Goal: Transaction & Acquisition: Obtain resource

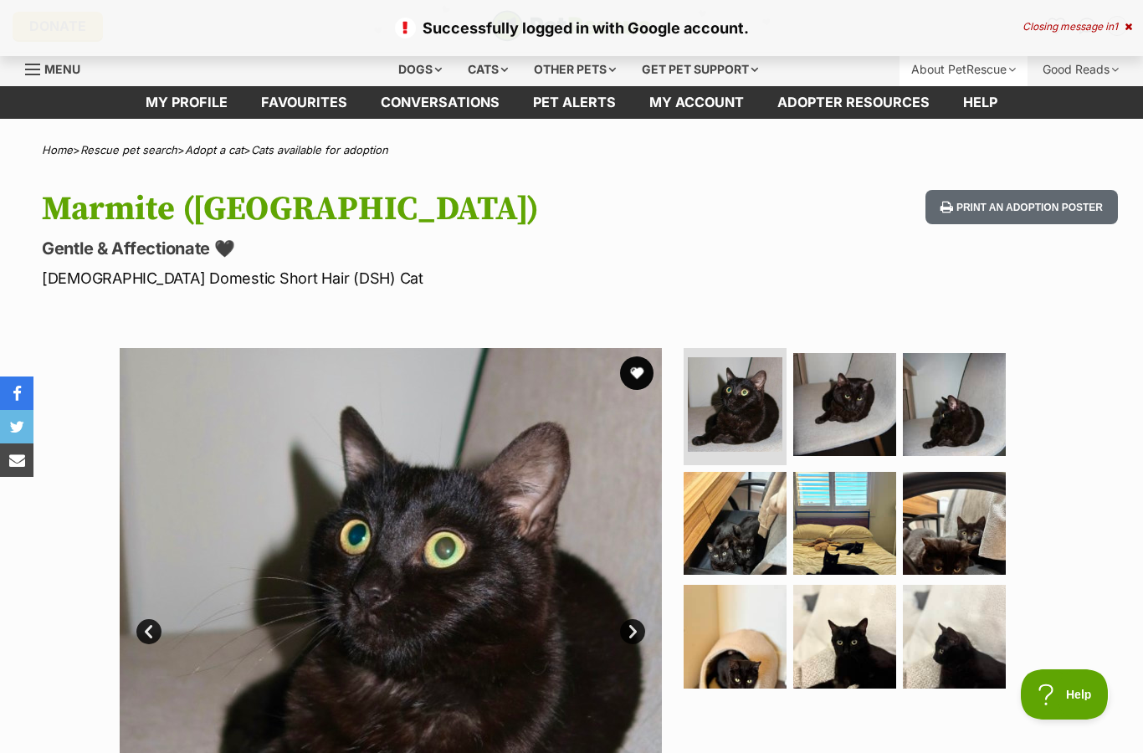
click at [995, 74] on div "About PetRescue" at bounding box center [964, 69] width 128 height 33
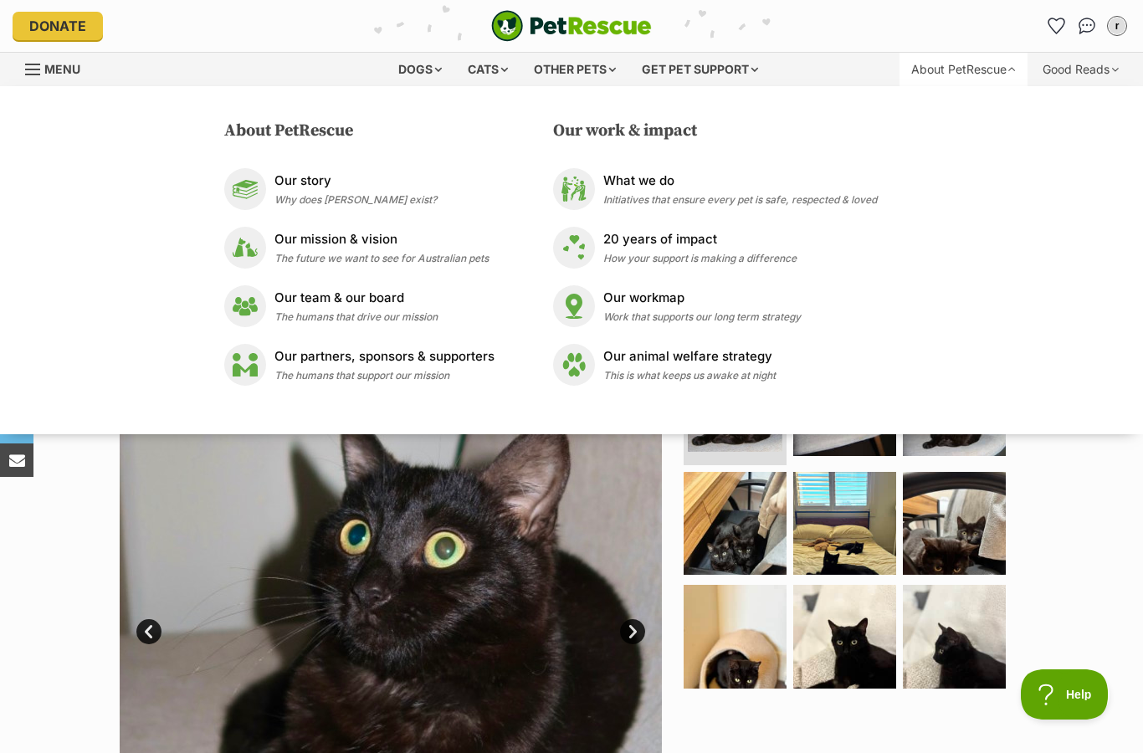
click at [1030, 485] on section "Available 1 of 9 images 1 of 9 images 1 of 9 images 1 of 9 images 1 of 9 images…" at bounding box center [572, 607] width 954 height 568
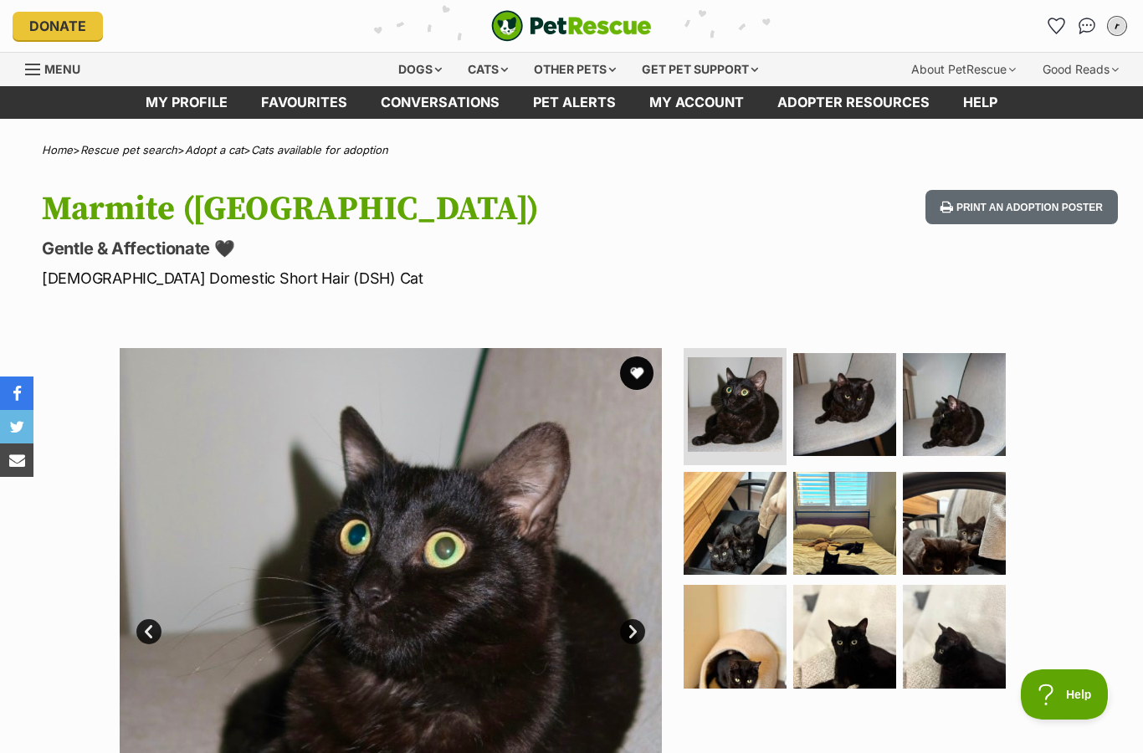
click at [1118, 30] on div "r" at bounding box center [1118, 26] width 22 height 22
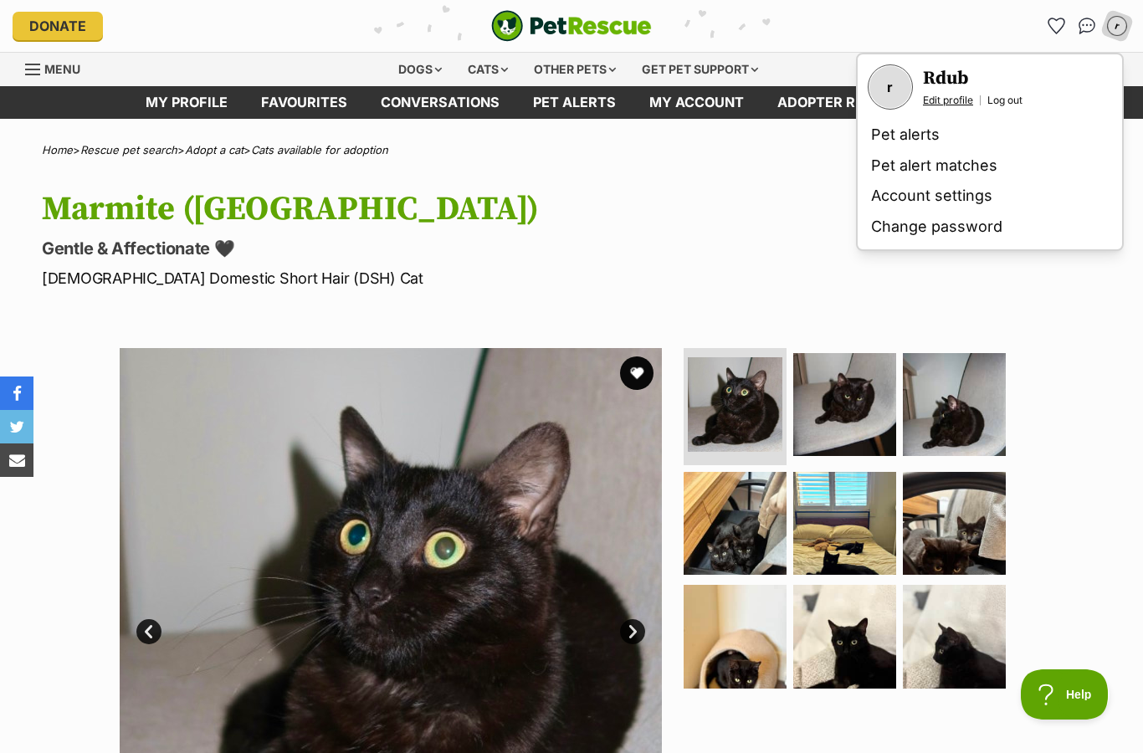
click at [948, 100] on link "Edit profile" at bounding box center [948, 100] width 50 height 13
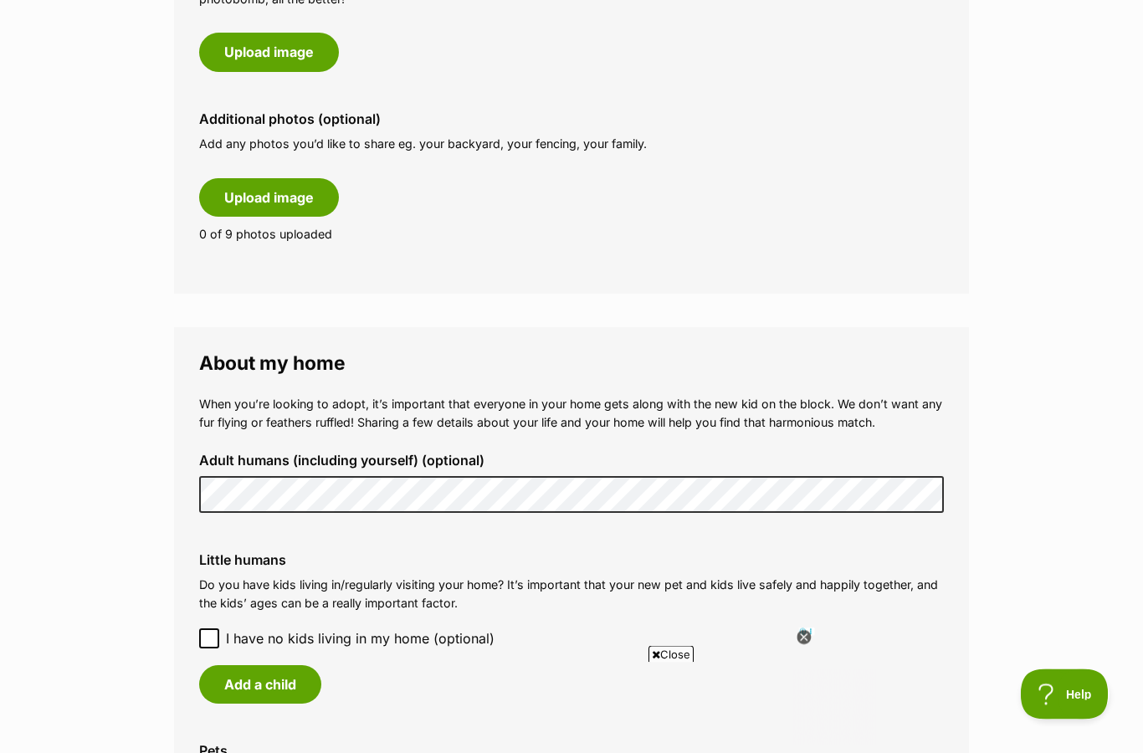
scroll to position [908, 0]
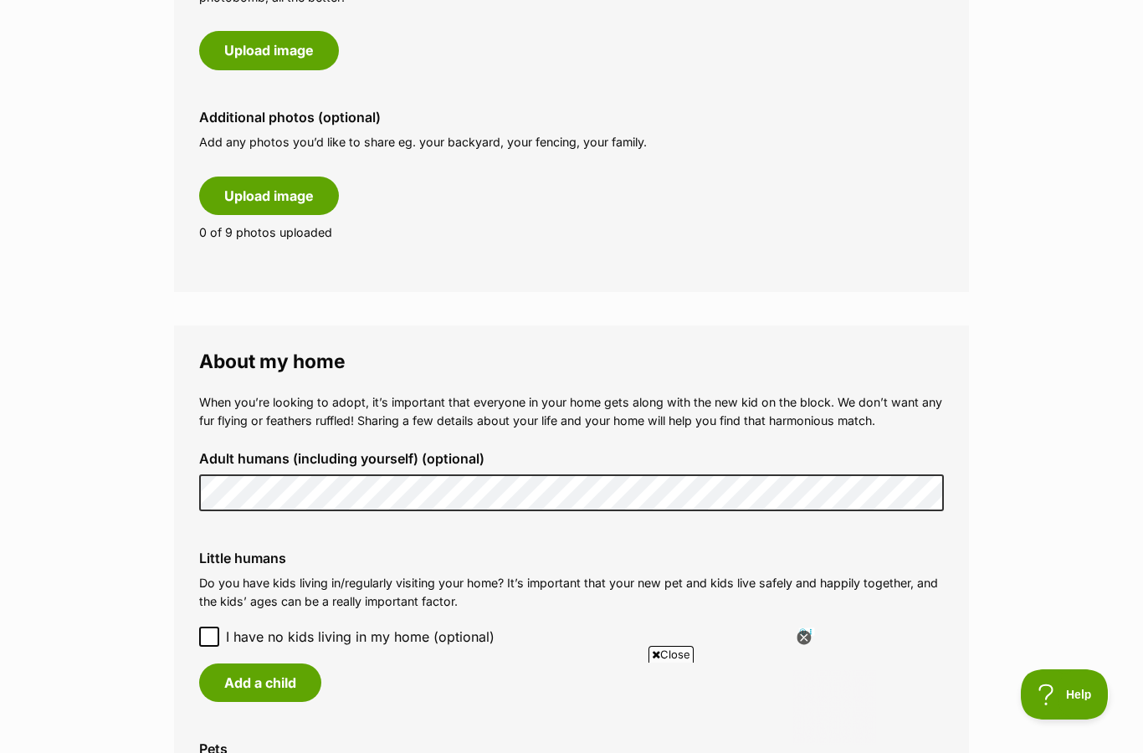
click at [837, 574] on p "Do you have kids living in/regularly visiting your home? It’s important that yo…" at bounding box center [571, 592] width 745 height 36
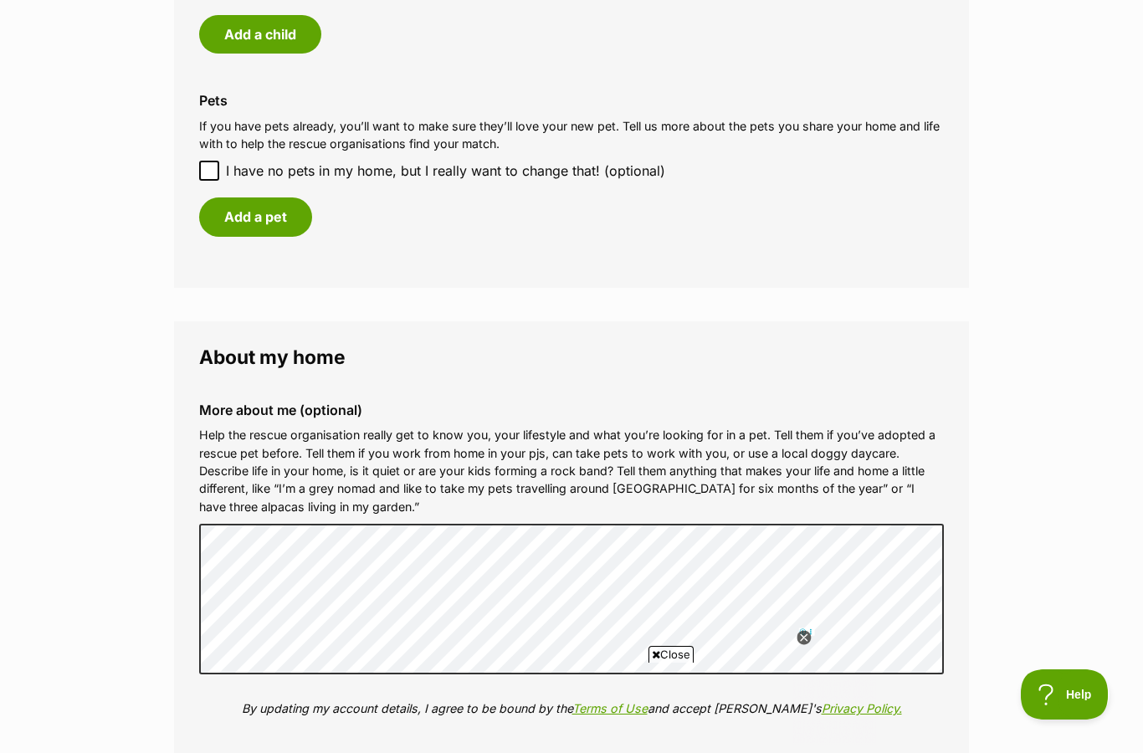
scroll to position [1559, 0]
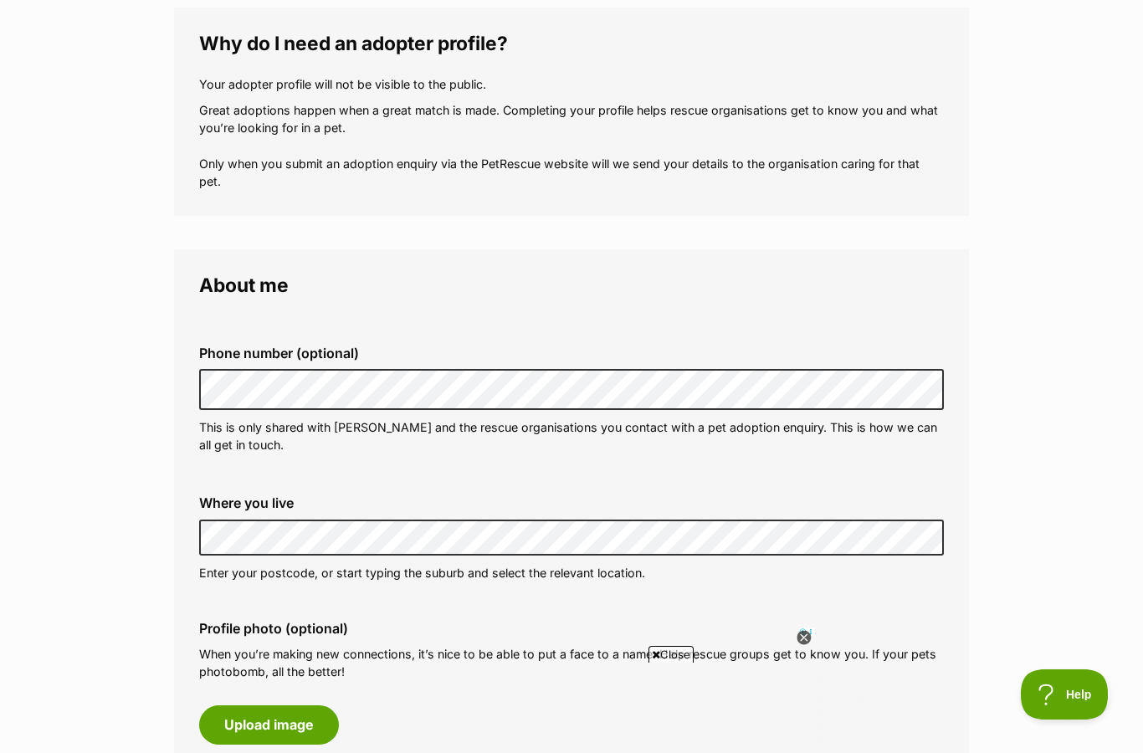
scroll to position [0, 0]
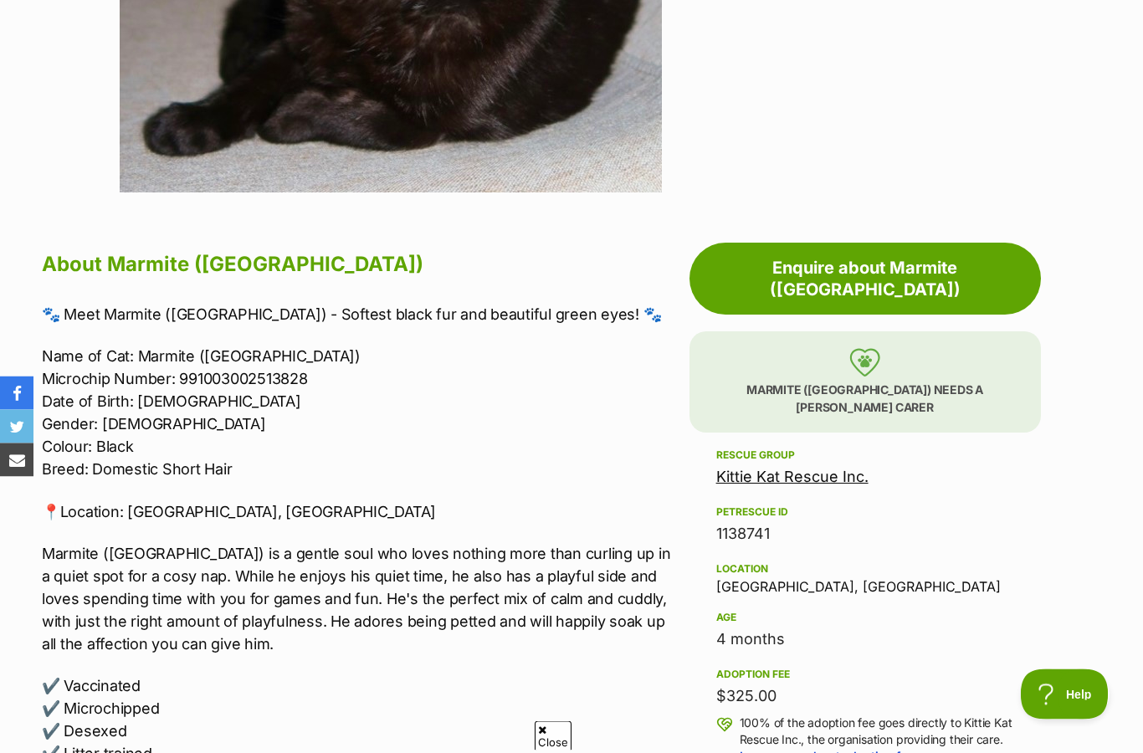
scroll to position [698, 0]
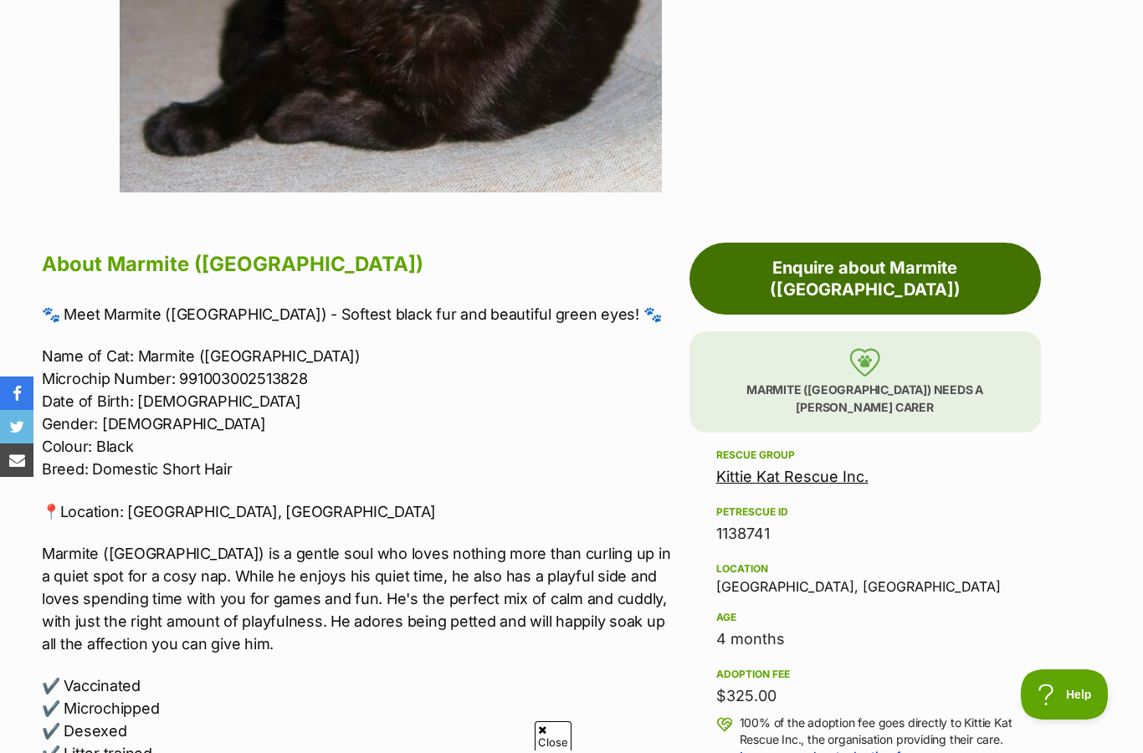
click at [950, 273] on link "Enquire about Marmite ([GEOGRAPHIC_DATA])" at bounding box center [866, 279] width 352 height 72
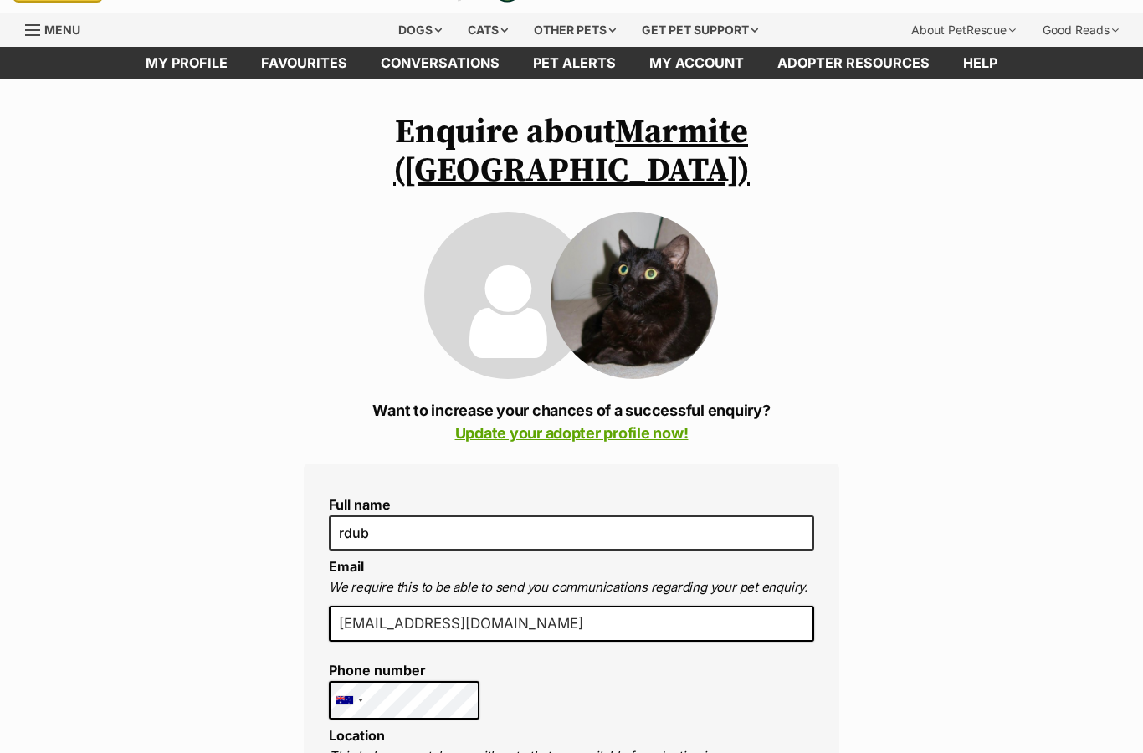
scroll to position [39, 0]
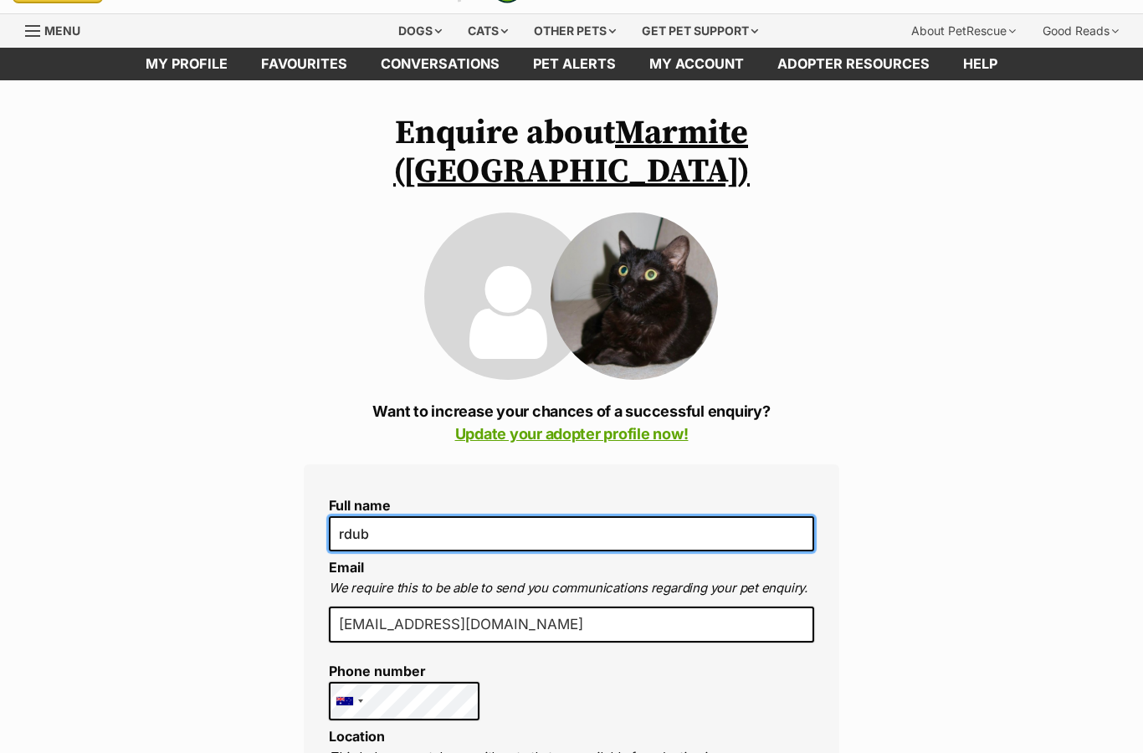
click at [552, 516] on input "rdub" at bounding box center [572, 533] width 486 height 35
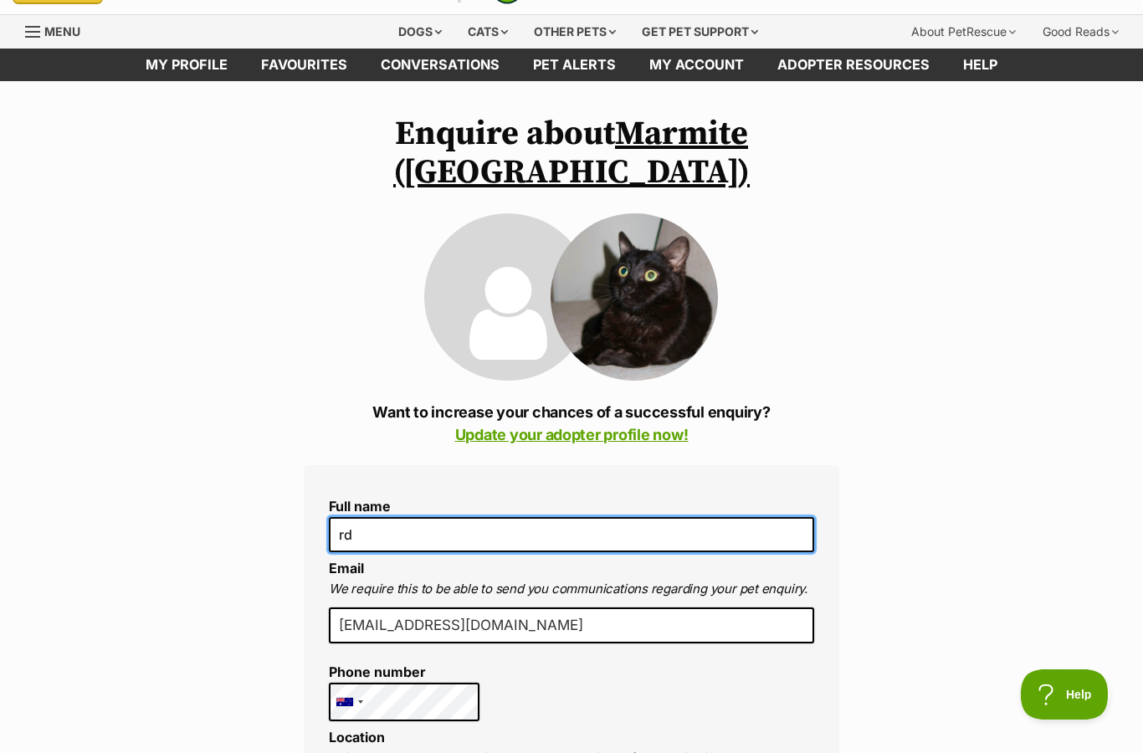
type input "r"
type input "Rachel Du Burgess"
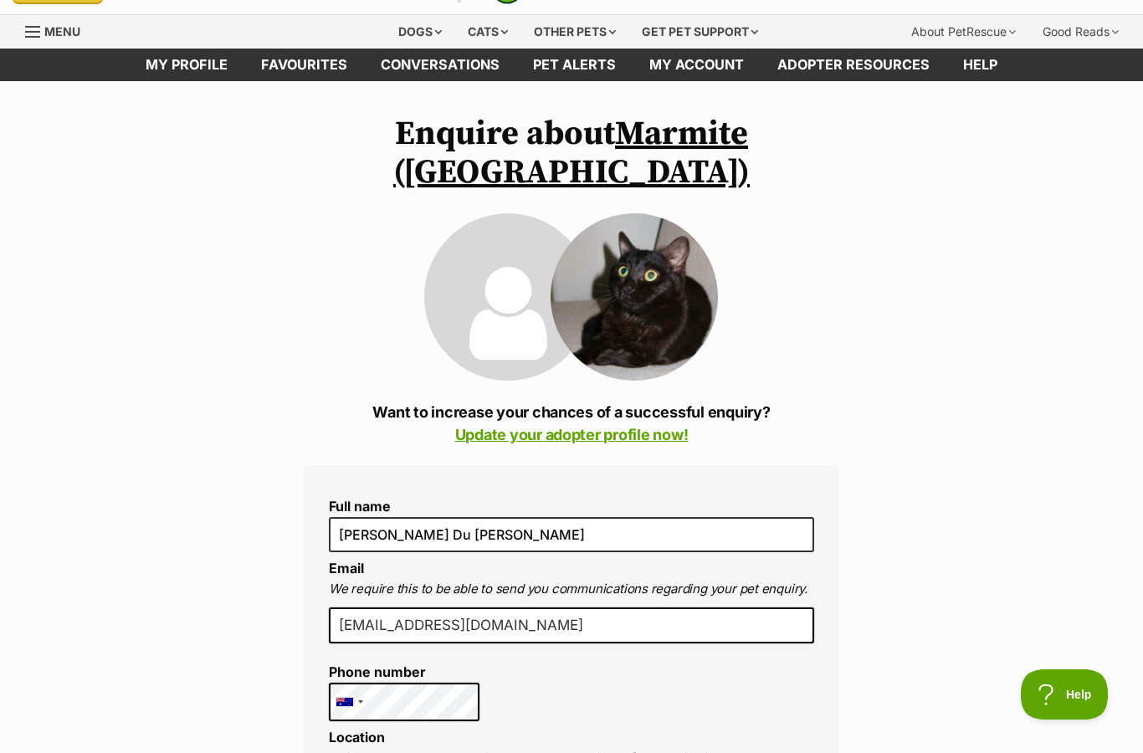
scroll to position [239, 0]
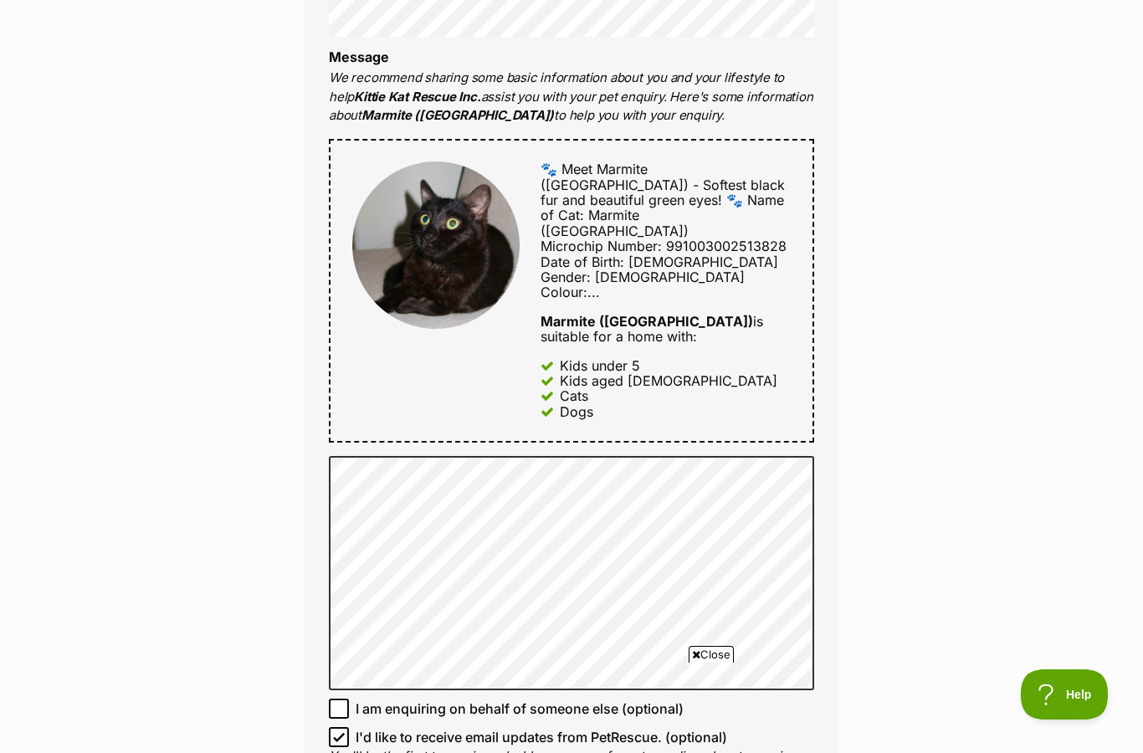
scroll to position [825, 0]
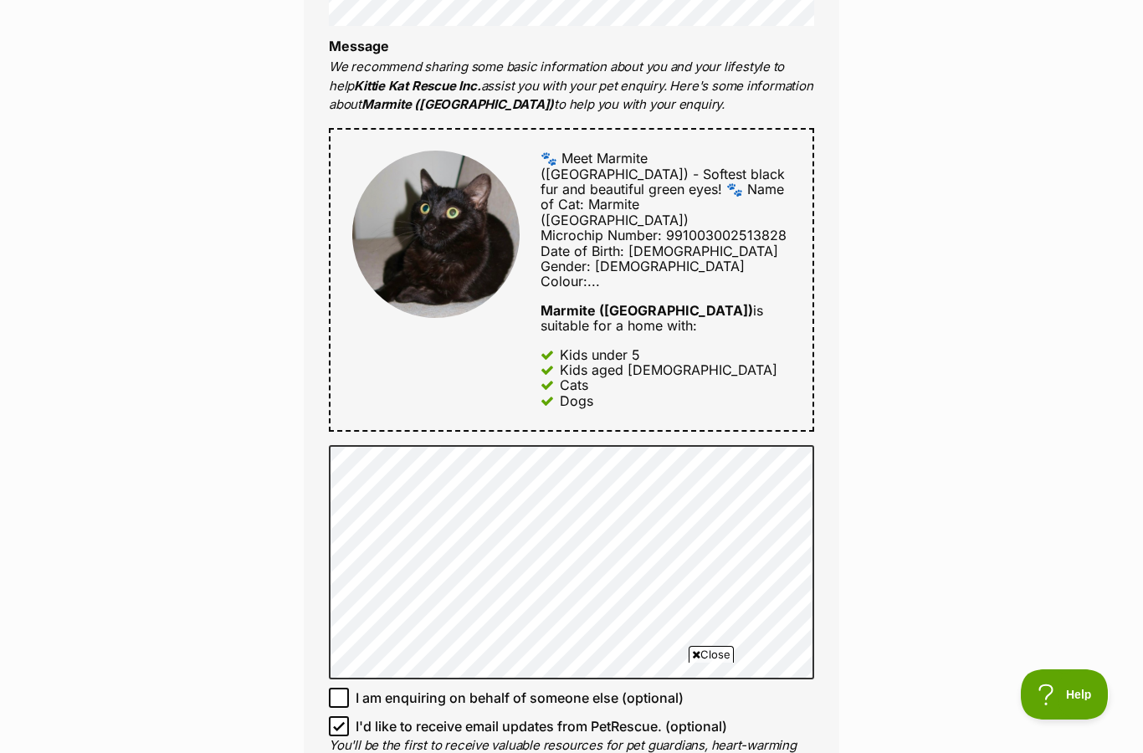
click at [329, 688] on input "I am enquiring on behalf of someone else (optional)" at bounding box center [339, 698] width 20 height 20
click at [339, 688] on input "I am enquiring on behalf of someone else (optional)" at bounding box center [339, 698] width 20 height 20
checkbox input "false"
click at [331, 717] on input "I'd like to receive email updates from PetRescue. (optional)" at bounding box center [339, 727] width 20 height 20
checkbox input "false"
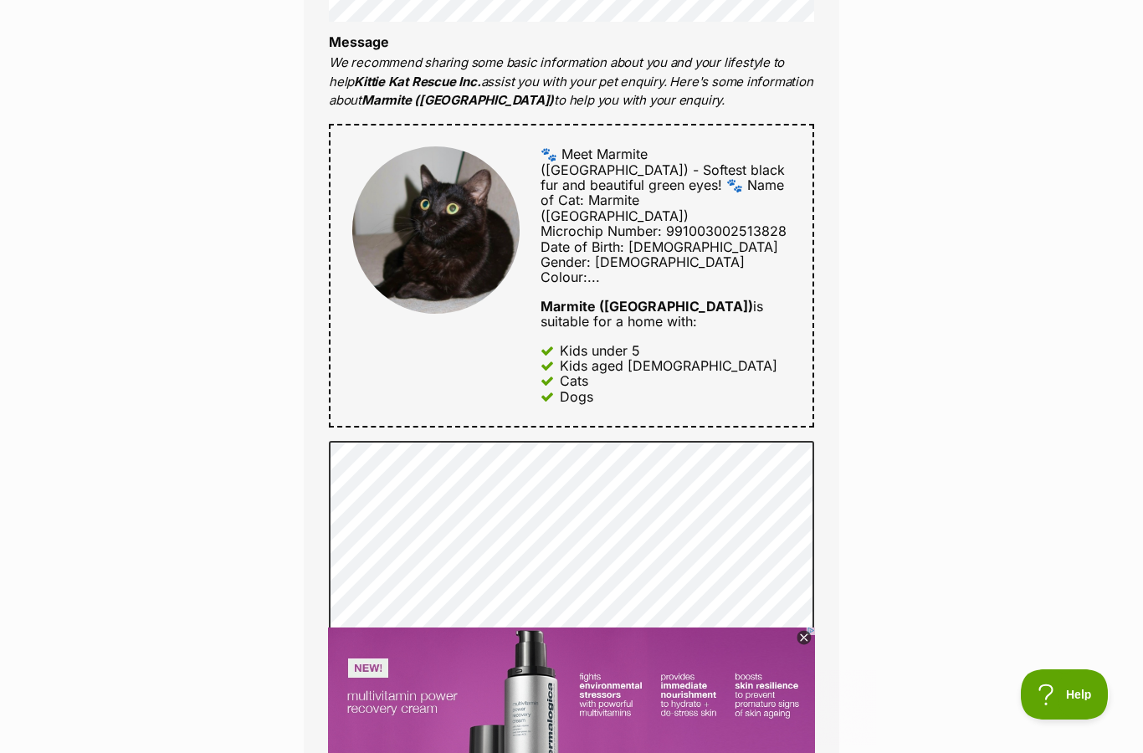
scroll to position [0, 0]
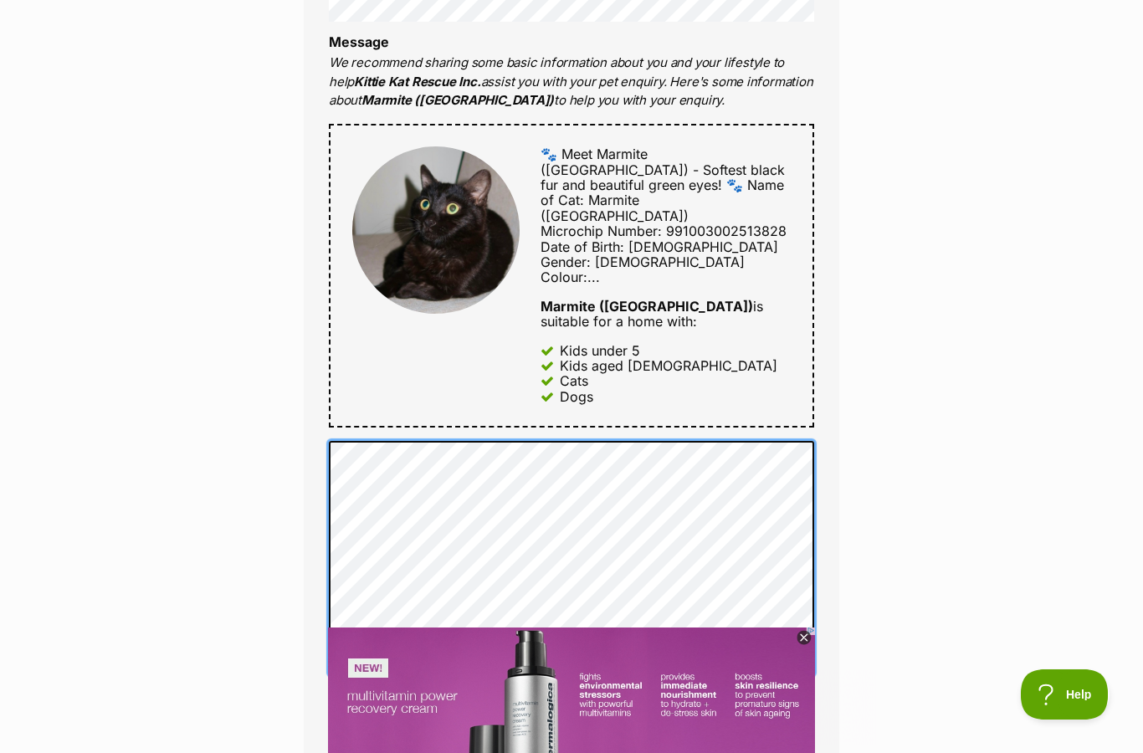
click at [246, 357] on div "Enquire about Marmite (Salem) Want to increase your chances of a successful enq…" at bounding box center [571, 329] width 1143 height 2010
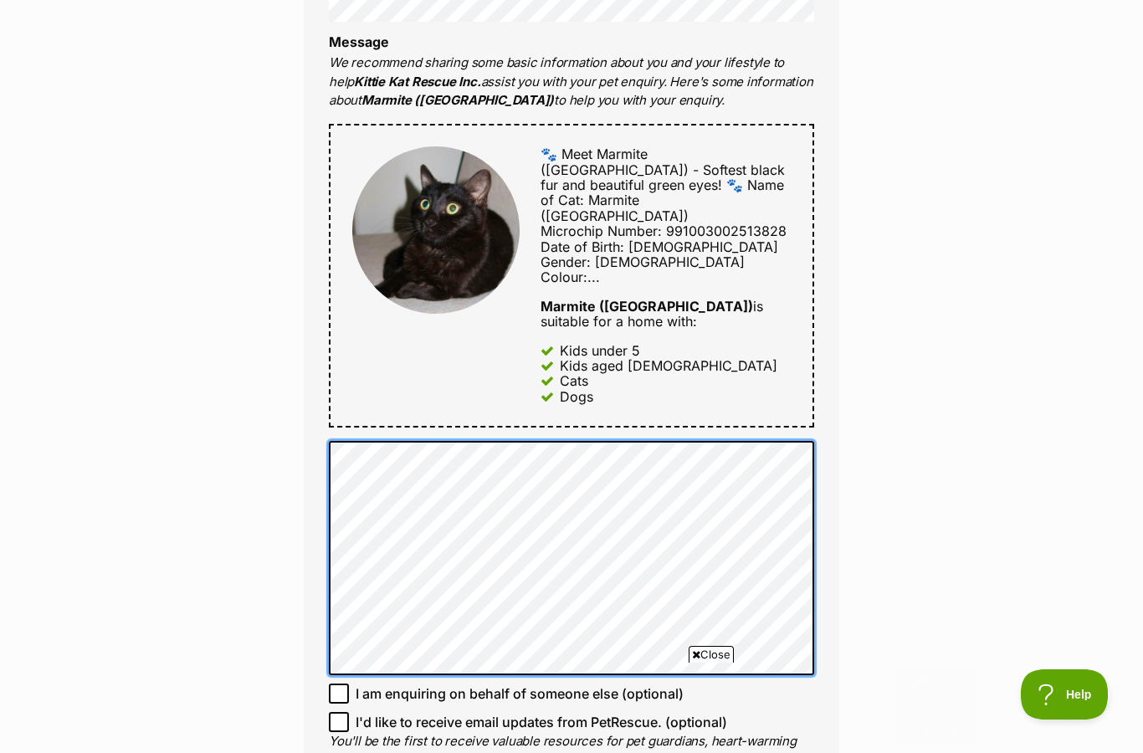
click at [314, 369] on div "Full name Rachel Du Burgess Email We require this to be able to send you commun…" at bounding box center [572, 254] width 536 height 1160
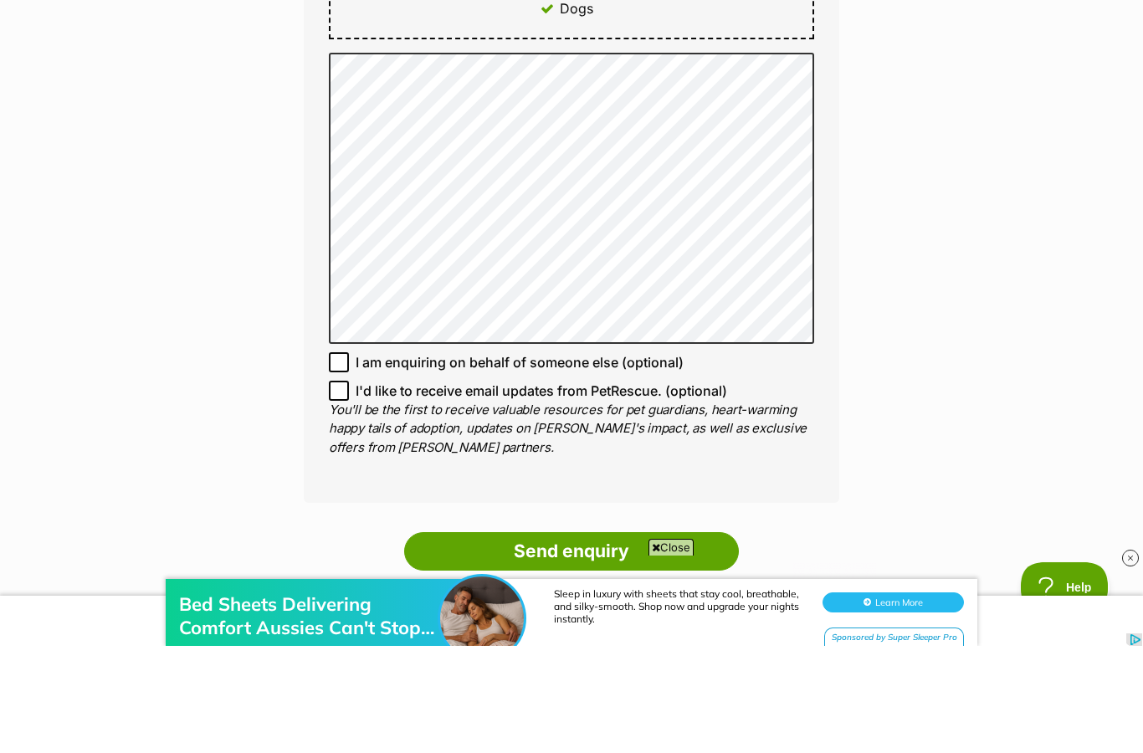
click at [989, 274] on div "Enquire about Marmite (Salem) Want to increase your chances of a successful enq…" at bounding box center [571, 75] width 1143 height 2067
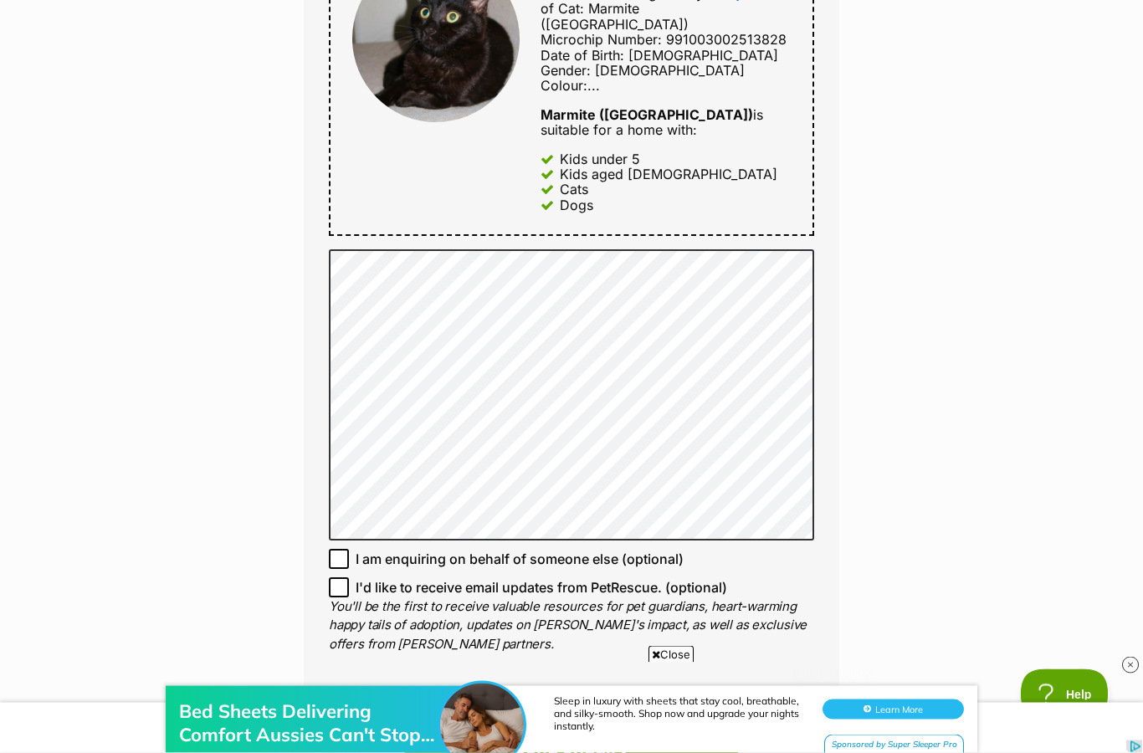
scroll to position [1100, 0]
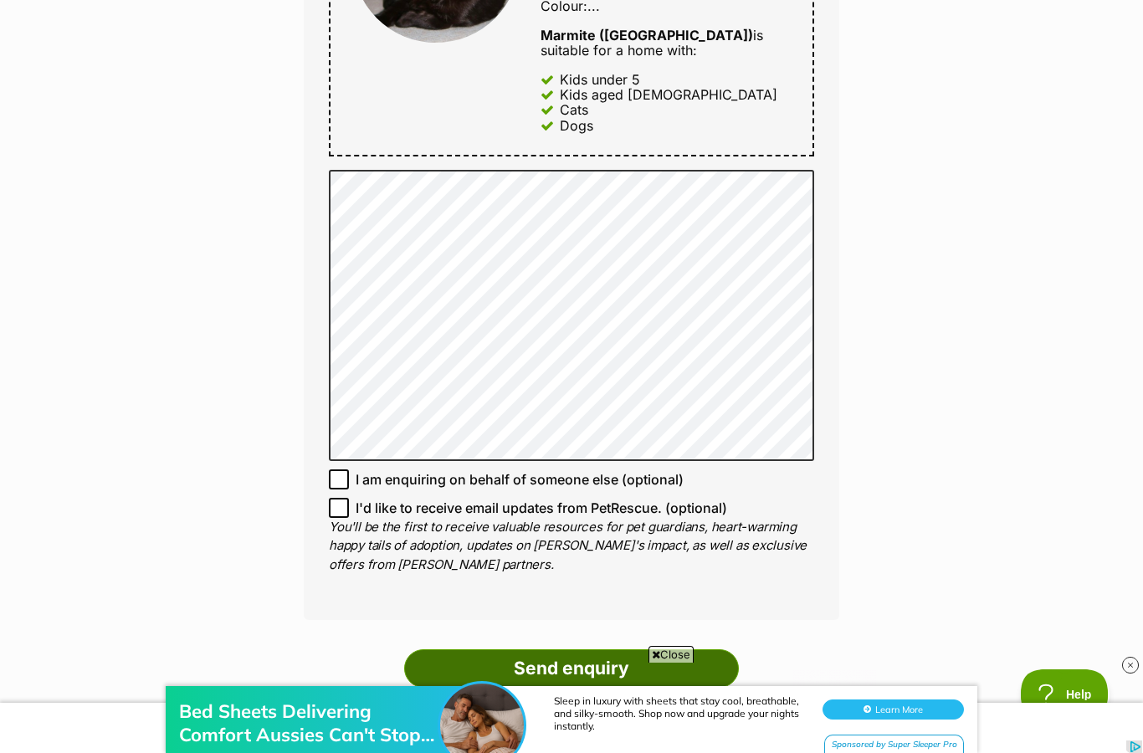
click at [606, 650] on input "Send enquiry" at bounding box center [571, 669] width 335 height 39
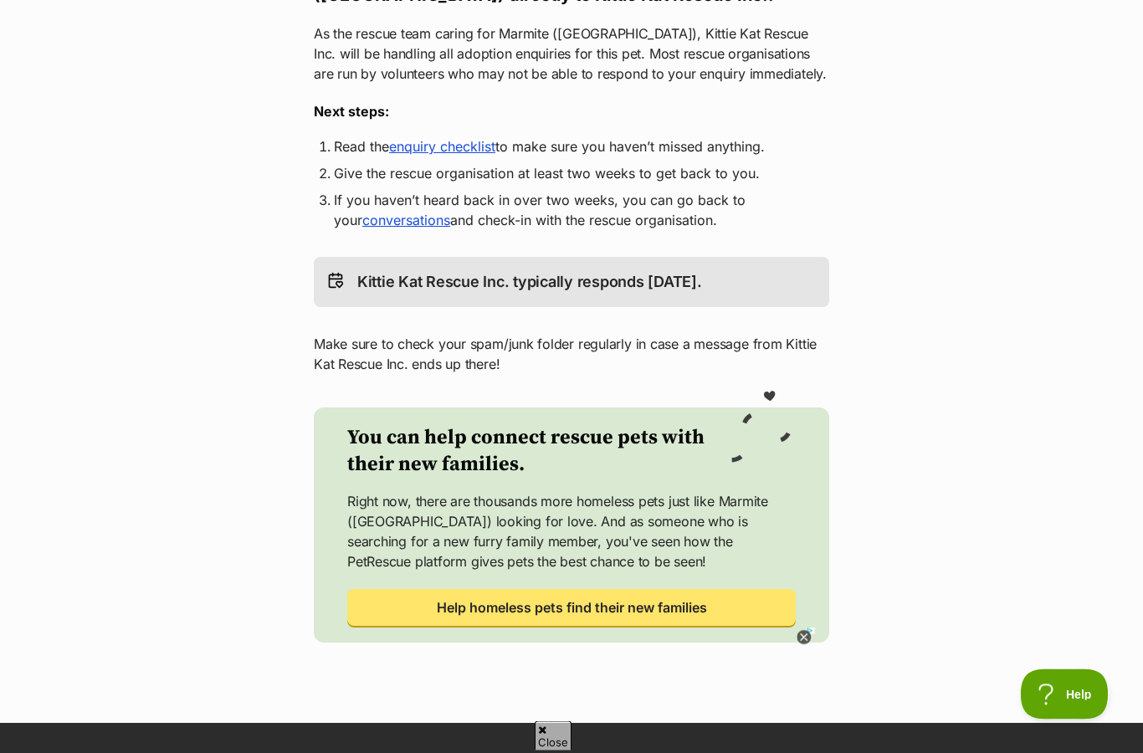
scroll to position [375, 0]
click at [465, 138] on link "enquiry checklist" at bounding box center [442, 146] width 106 height 17
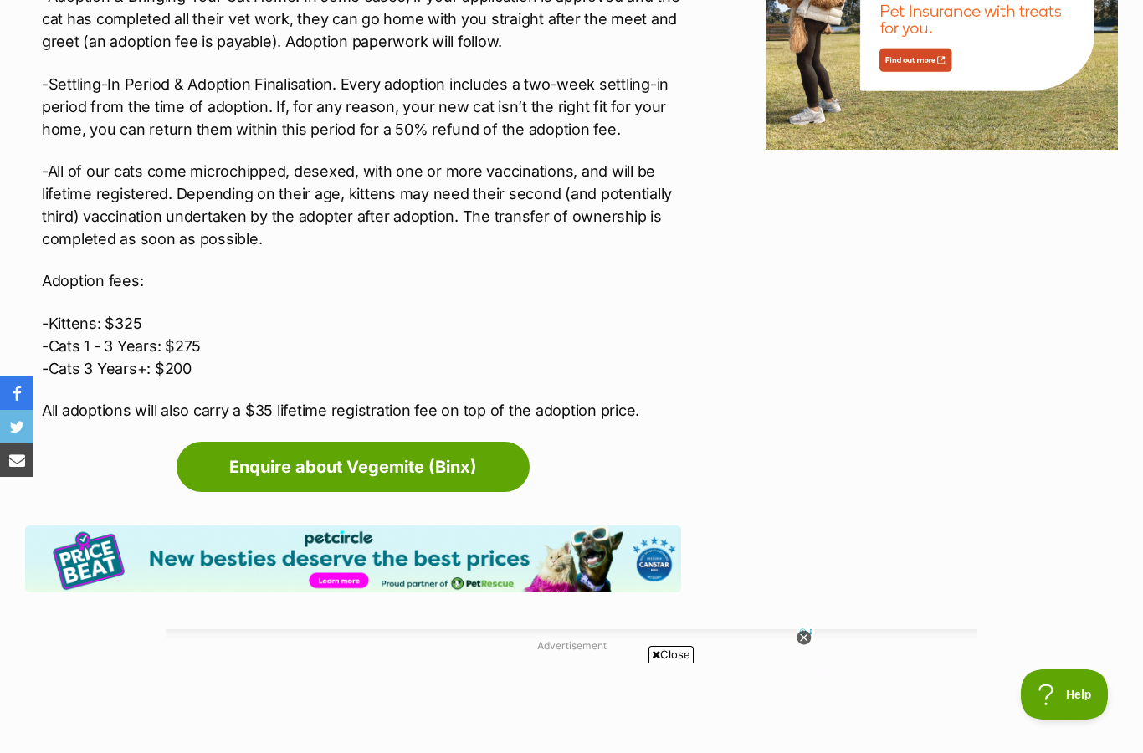
scroll to position [2221, 0]
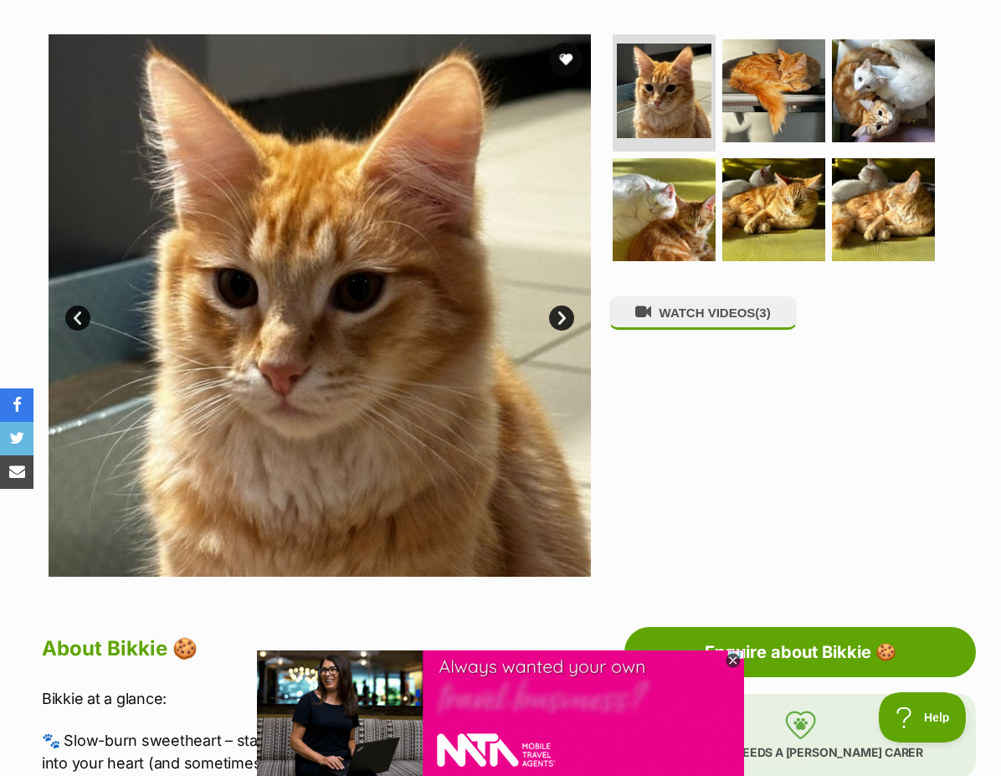
scroll to position [243, 0]
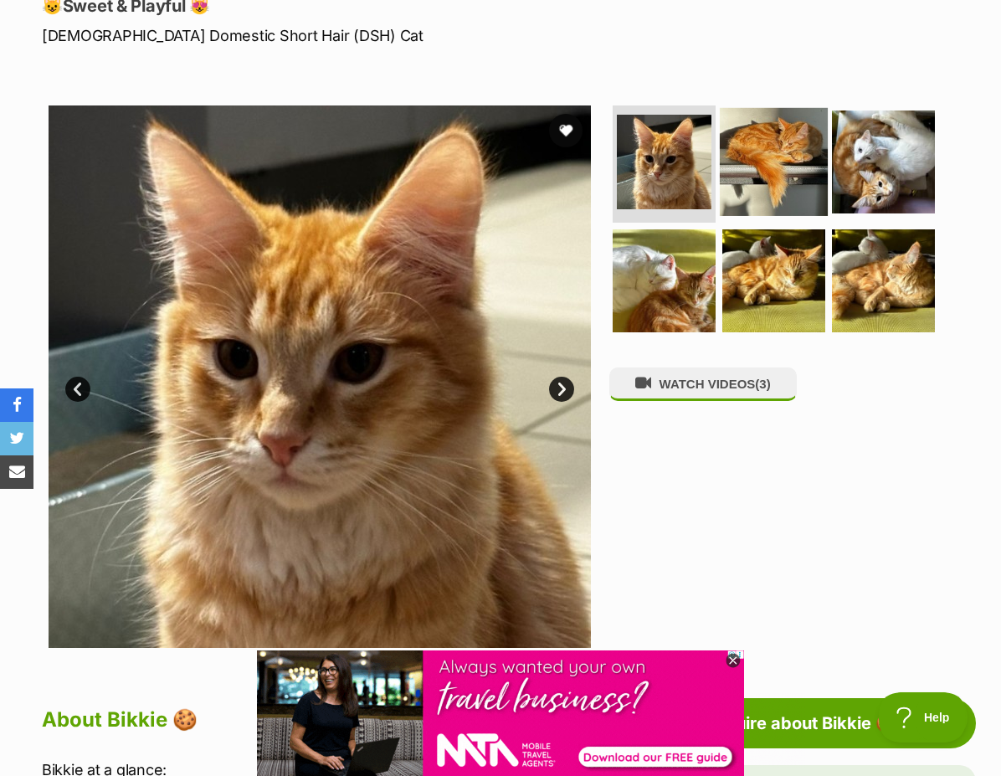
click at [802, 180] on img at bounding box center [774, 162] width 108 height 108
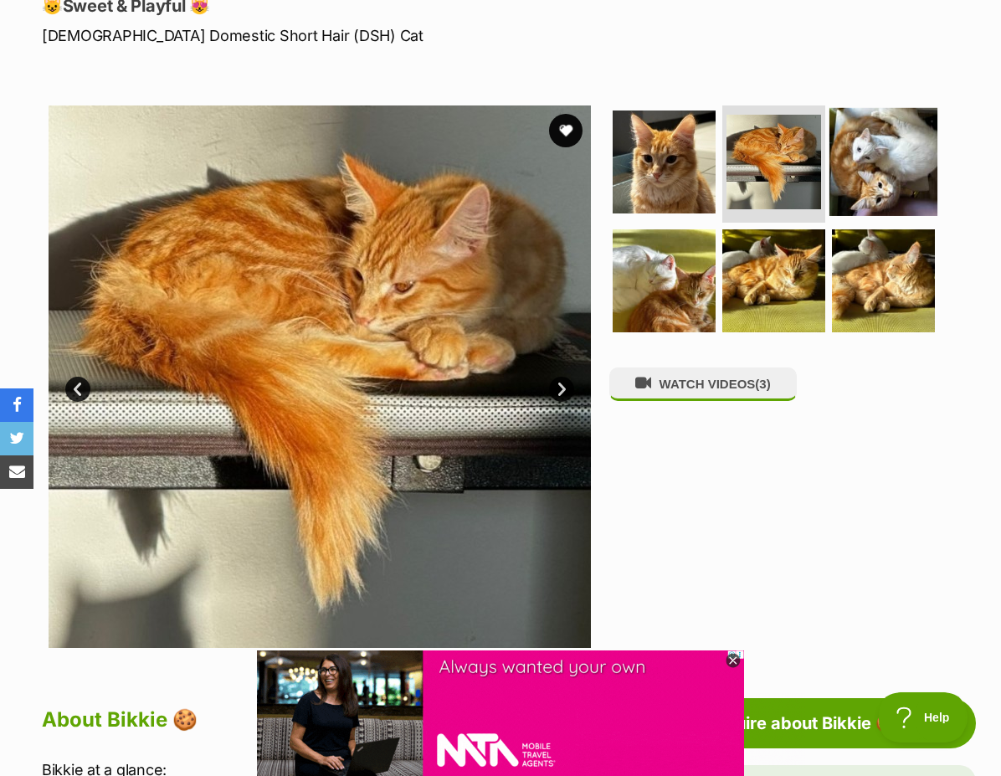
click at [869, 182] on img at bounding box center [884, 162] width 108 height 108
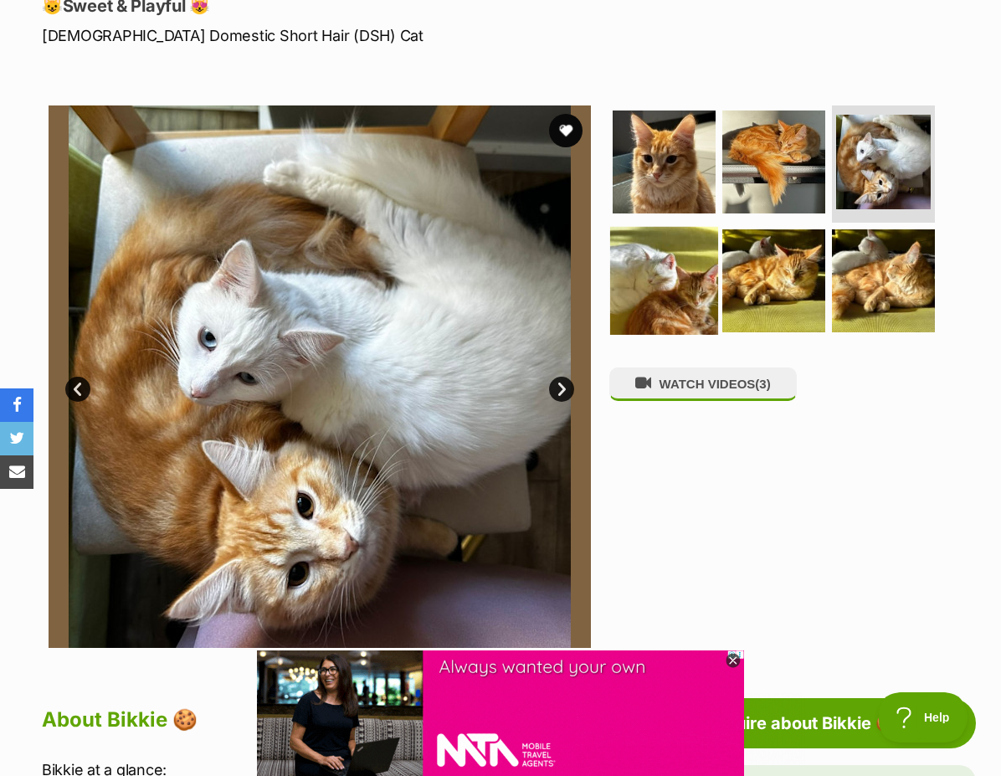
click at [713, 259] on img at bounding box center [664, 280] width 108 height 108
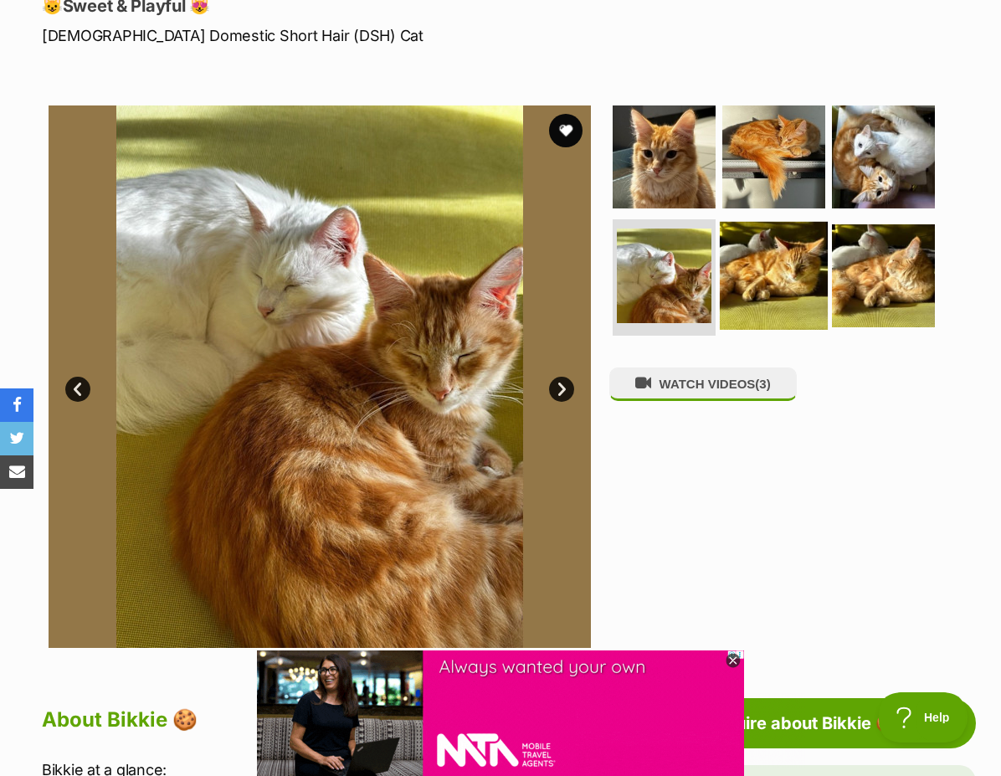
click at [789, 280] on img at bounding box center [774, 275] width 108 height 108
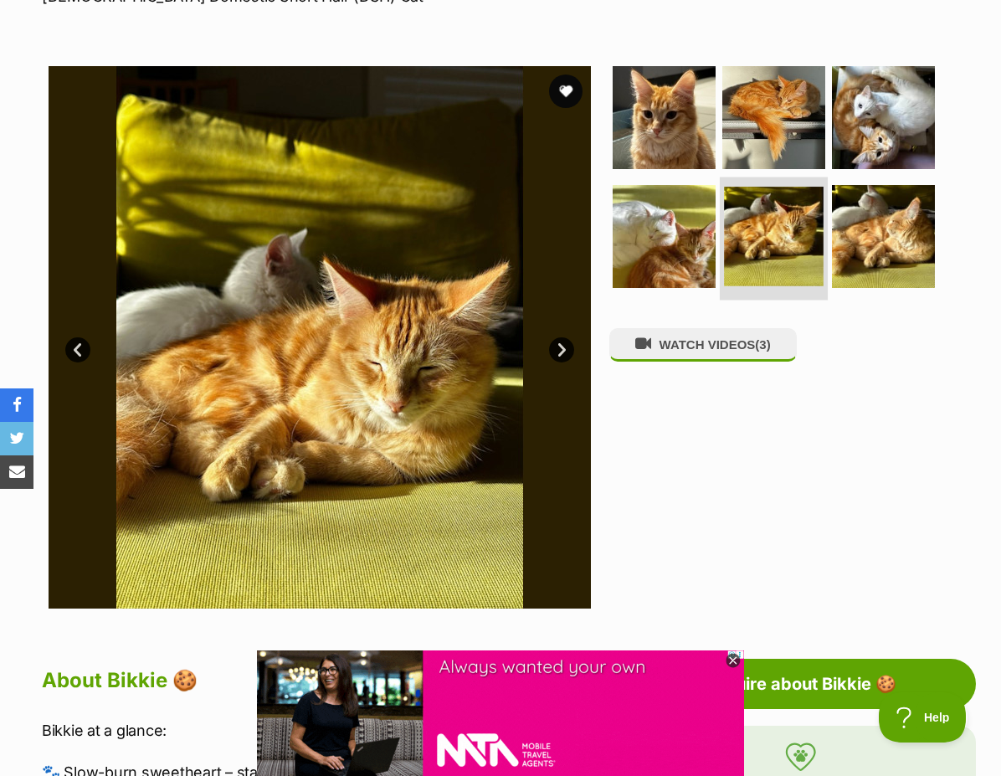
scroll to position [190, 0]
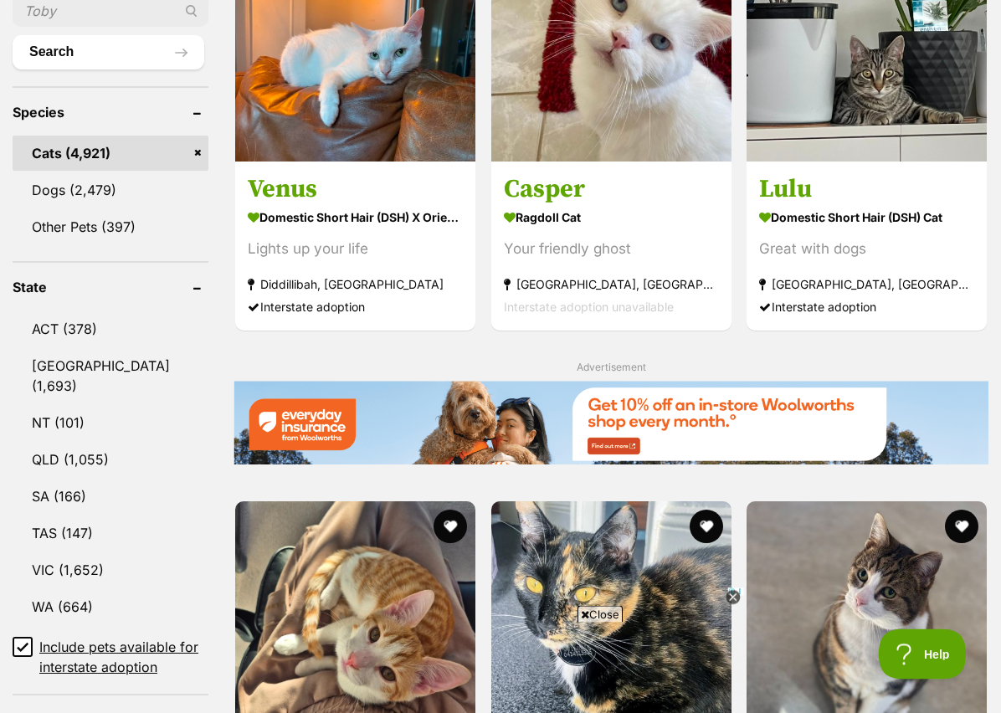
scroll to position [674, 0]
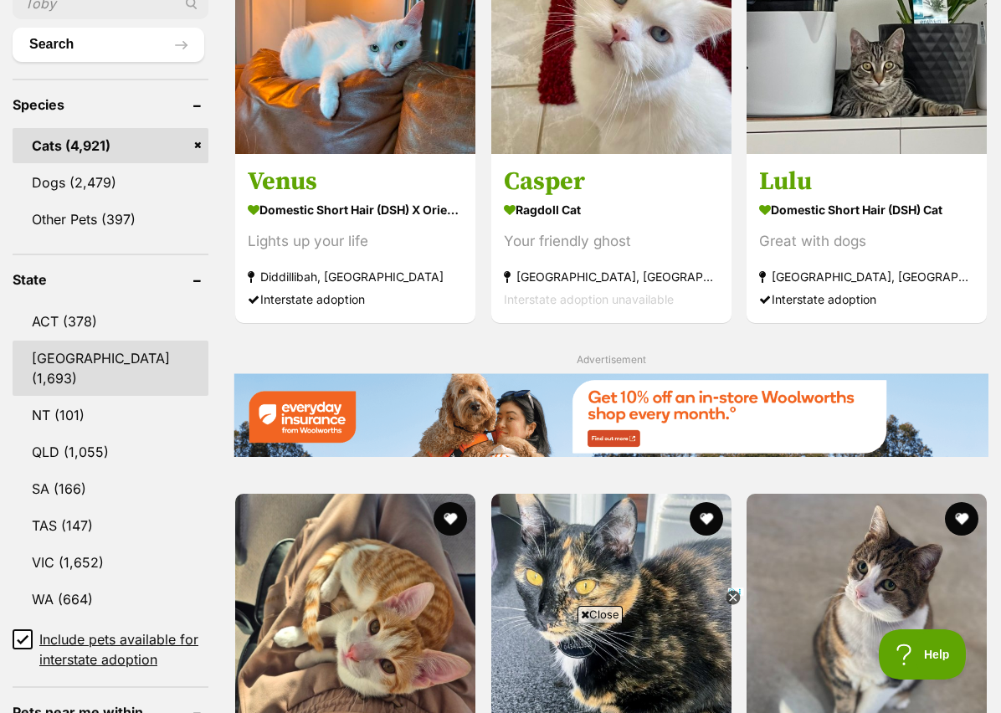
click at [107, 341] on link "[GEOGRAPHIC_DATA] (1,693)" at bounding box center [111, 368] width 196 height 55
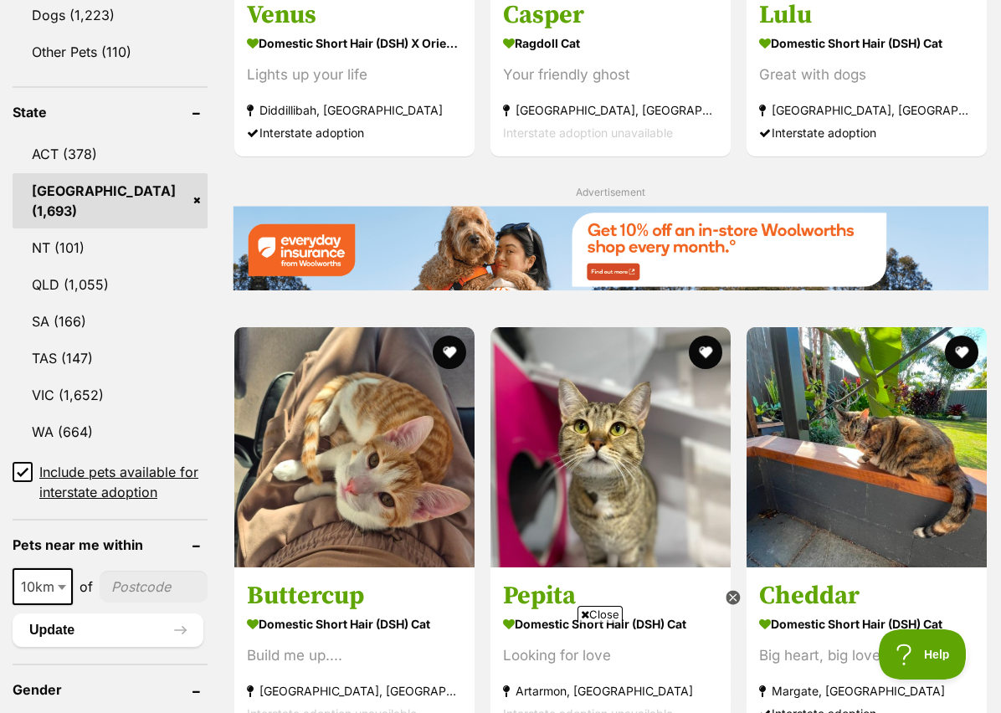
click at [123, 573] on input"] "postcode" at bounding box center [154, 587] width 108 height 32
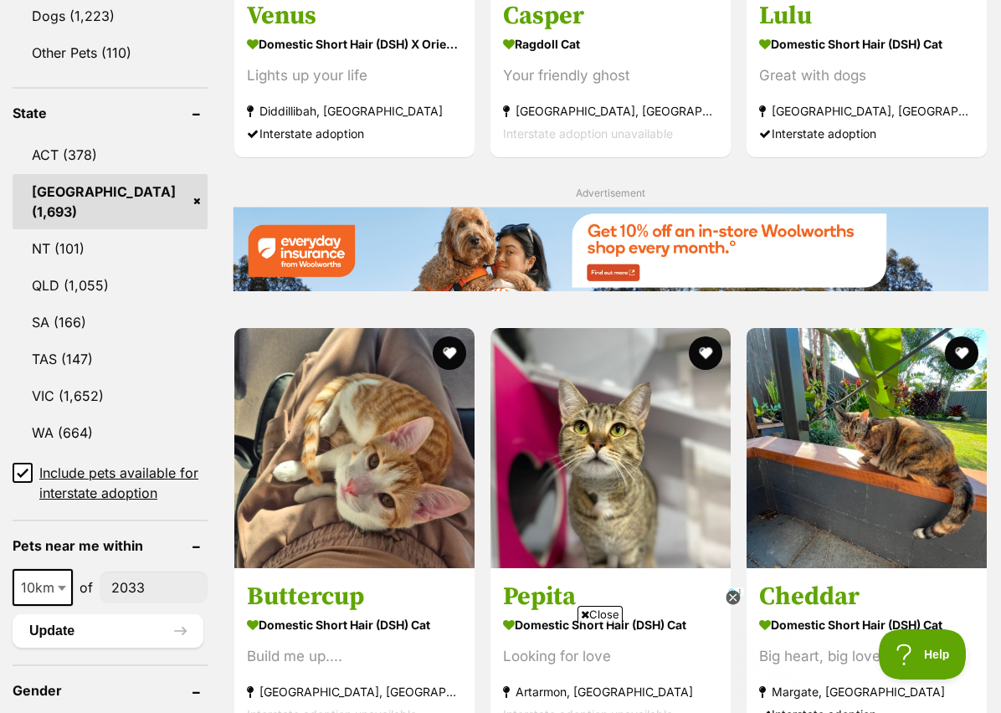
type input"] "2033"
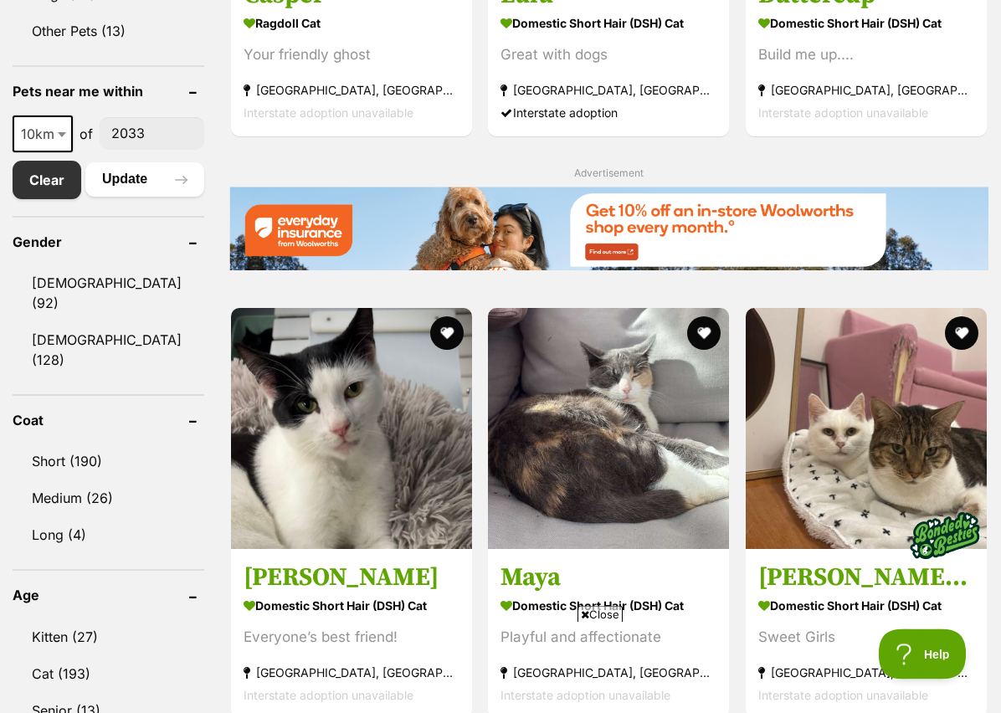
scroll to position [821, 0]
click at [111, 625] on link "Kitten (27)" at bounding box center [109, 636] width 192 height 35
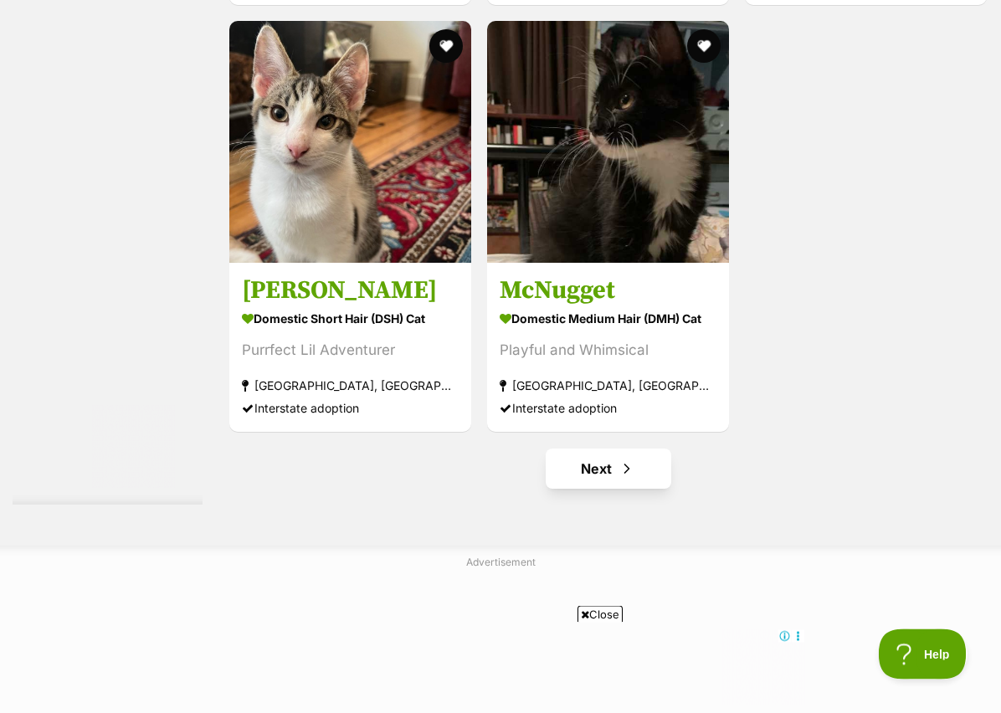
scroll to position [3286, 0]
click at [596, 489] on link "Next" at bounding box center [609, 469] width 126 height 40
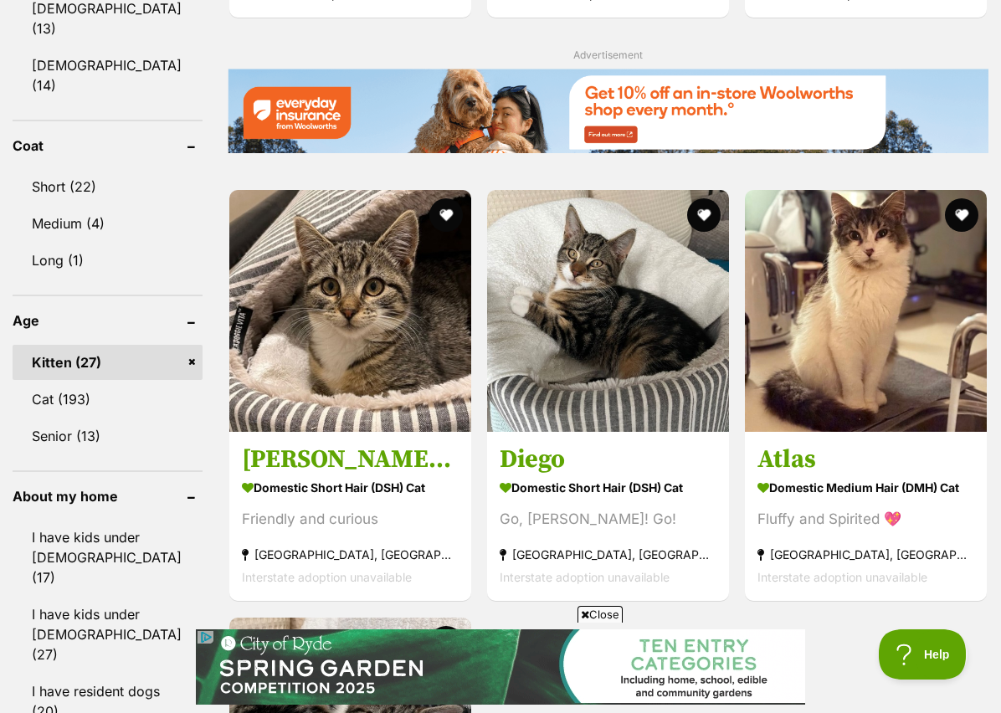
scroll to position [1193, 0]
